Goal: Find specific page/section: Find specific page/section

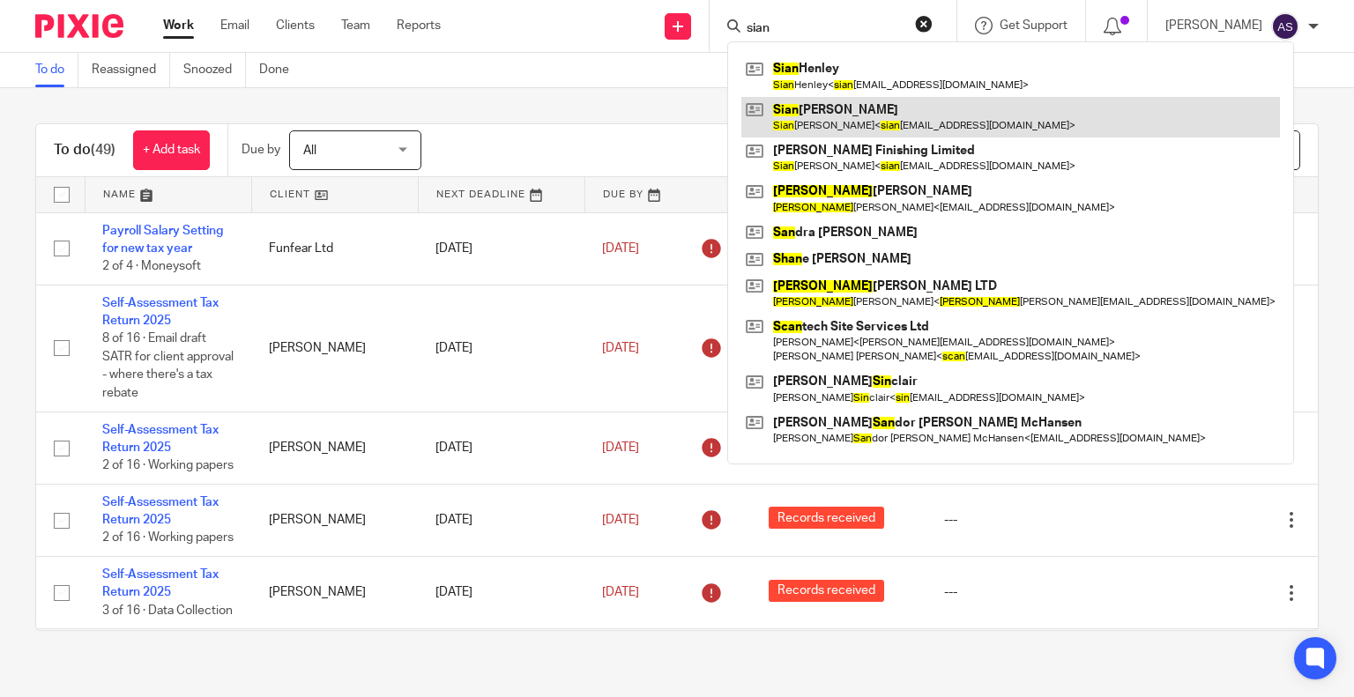
type input "sian"
click at [839, 122] on link at bounding box center [1010, 117] width 539 height 41
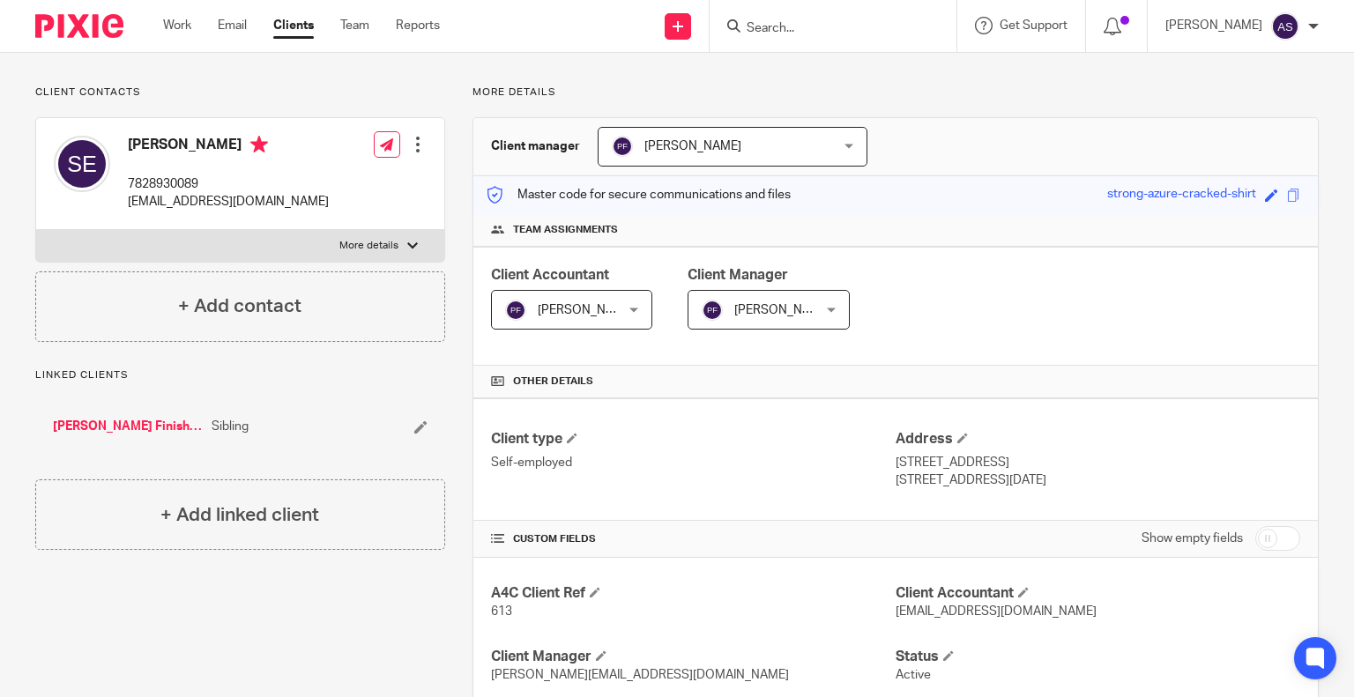
scroll to position [102, 0]
click at [801, 30] on input "Search" at bounding box center [824, 29] width 159 height 16
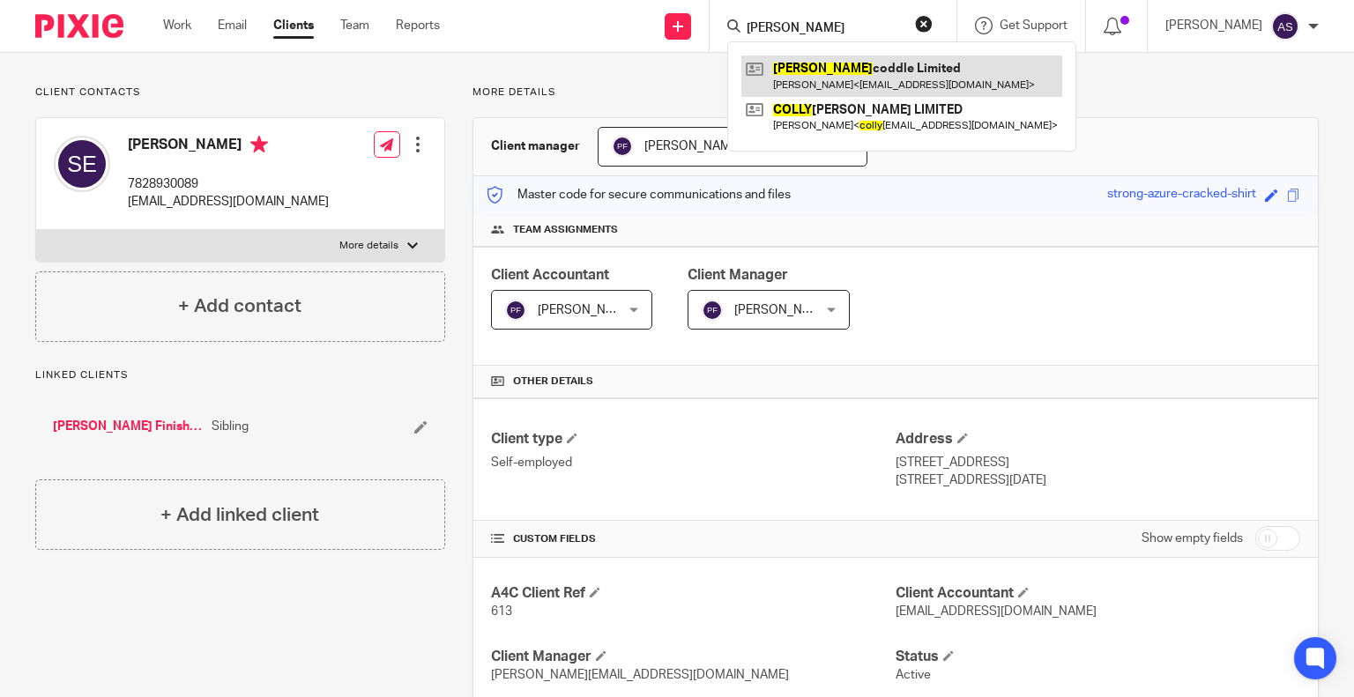
type input "molly"
click at [873, 78] on link at bounding box center [901, 76] width 321 height 41
